Goal: Communication & Community: Answer question/provide support

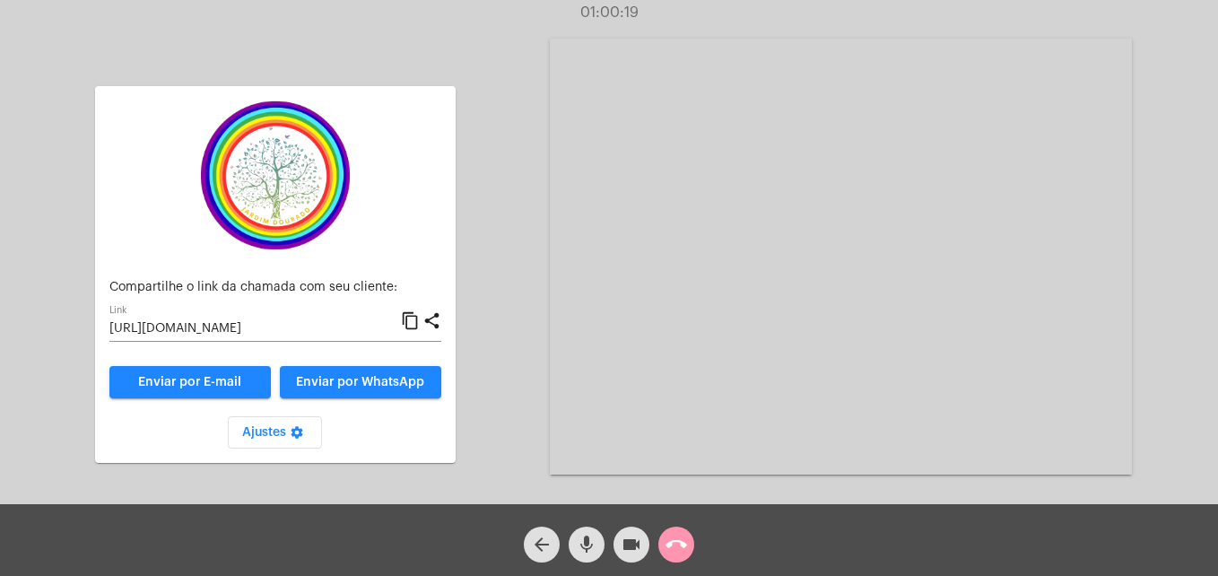
click at [681, 547] on mat-icon "call_end" at bounding box center [676, 544] width 22 height 22
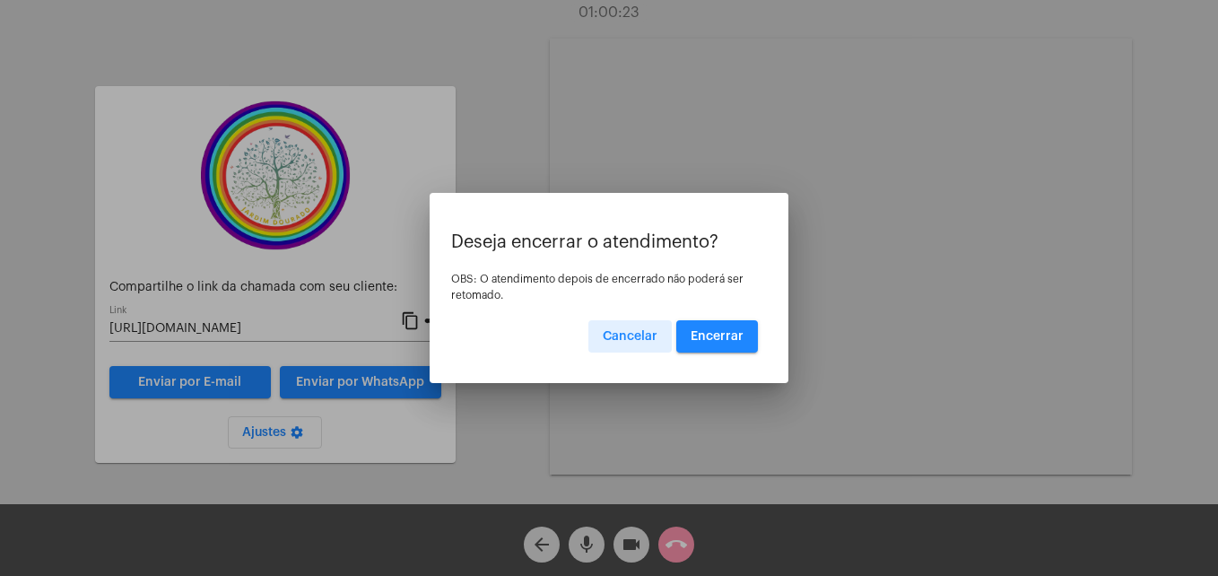
click at [715, 329] on button "Encerrar" at bounding box center [717, 336] width 82 height 32
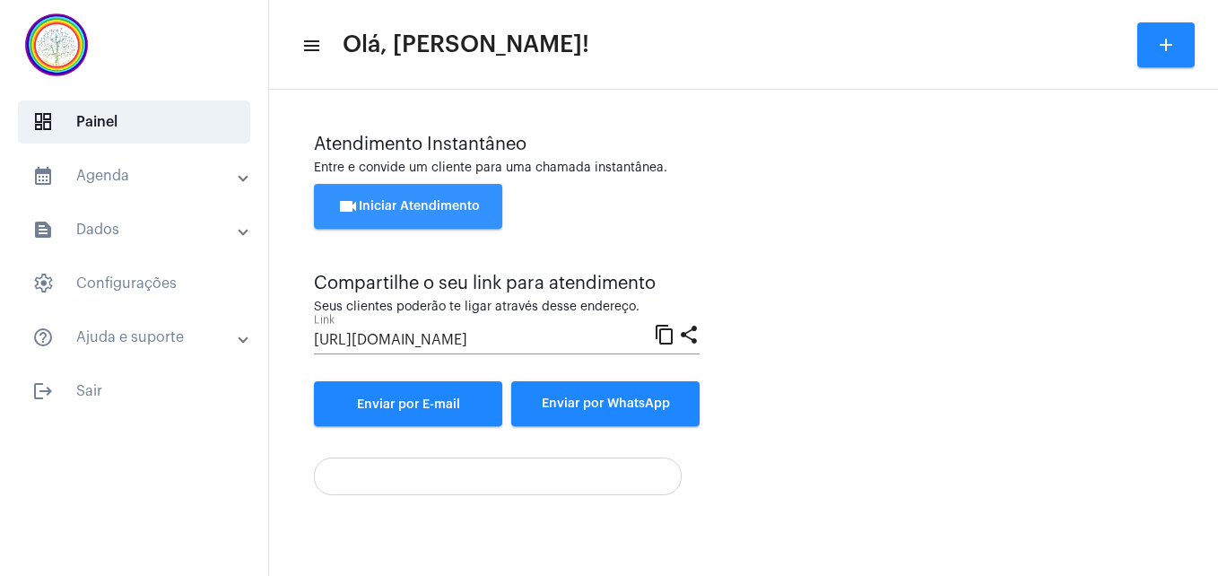
click at [370, 205] on span "videocam Iniciar Atendimento" at bounding box center [408, 206] width 143 height 13
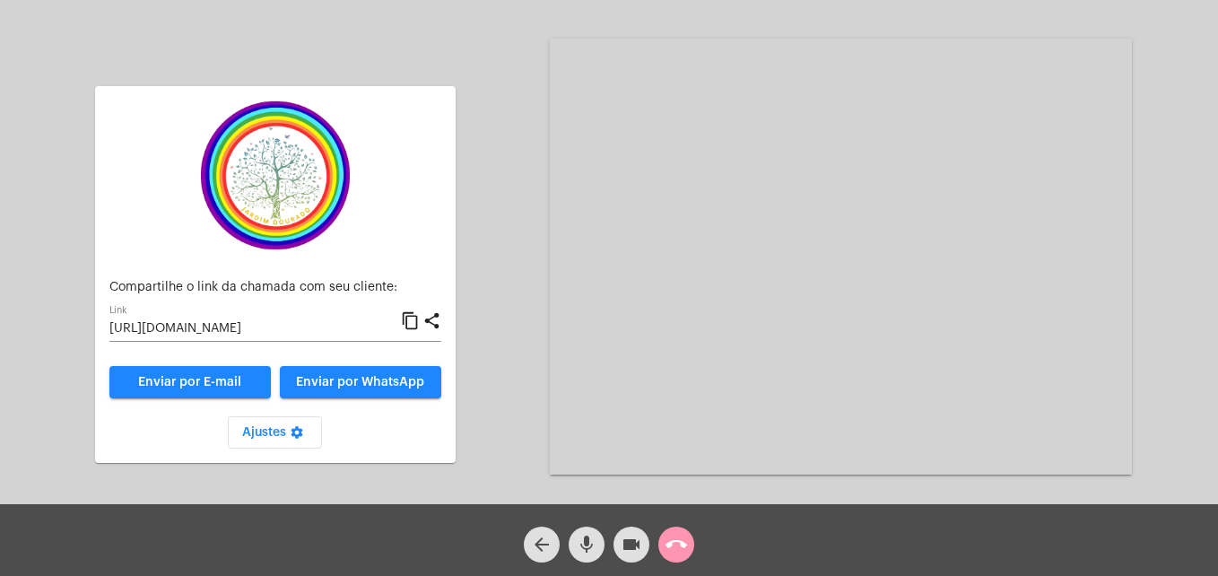
click at [411, 323] on mat-icon "content_copy" at bounding box center [410, 321] width 19 height 22
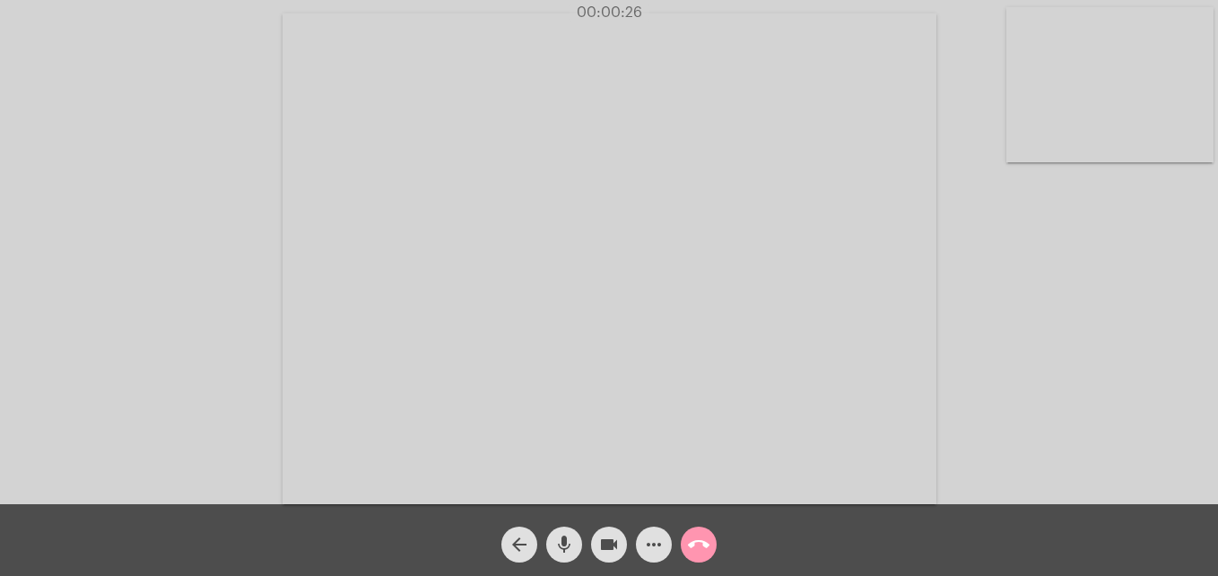
click at [1025, 145] on video at bounding box center [1109, 84] width 207 height 155
click at [506, 468] on video at bounding box center [772, 257] width 654 height 490
